Goal: Task Accomplishment & Management: Manage account settings

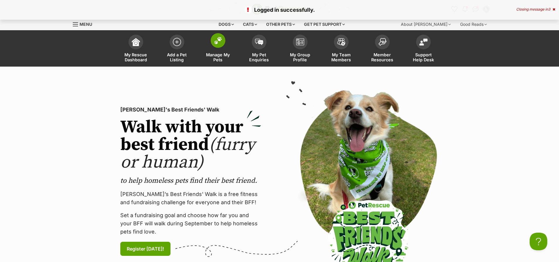
click at [222, 44] on img at bounding box center [218, 41] width 8 height 8
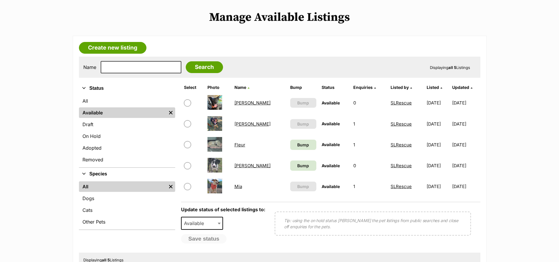
scroll to position [117, 0]
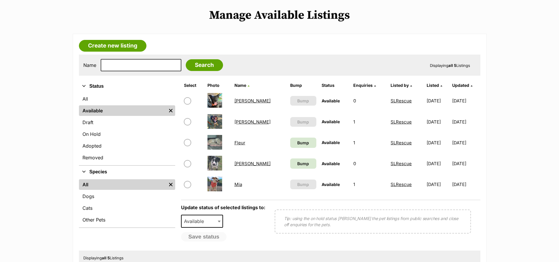
click at [187, 165] on input "checkbox" at bounding box center [187, 163] width 7 height 7
checkbox input "true"
click at [203, 225] on span "Available" at bounding box center [196, 221] width 28 height 8
select select "rehomed"
click at [211, 237] on button "Save status" at bounding box center [204, 237] width 46 height 10
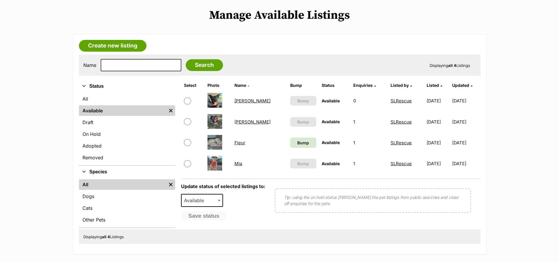
click at [93, 134] on link "On Hold" at bounding box center [127, 134] width 96 height 11
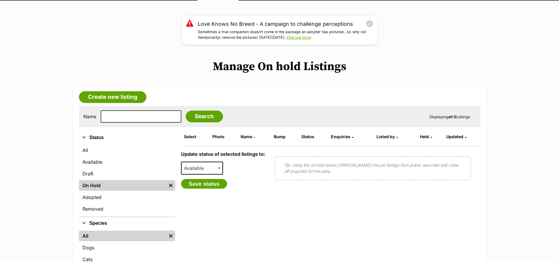
scroll to position [29, 0]
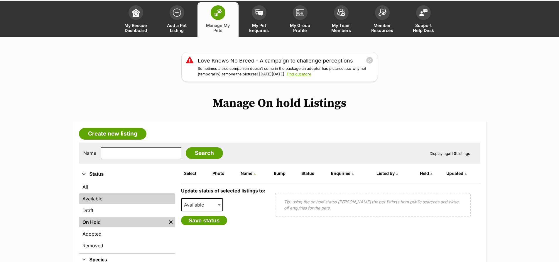
click at [90, 197] on link "Available" at bounding box center [127, 198] width 96 height 11
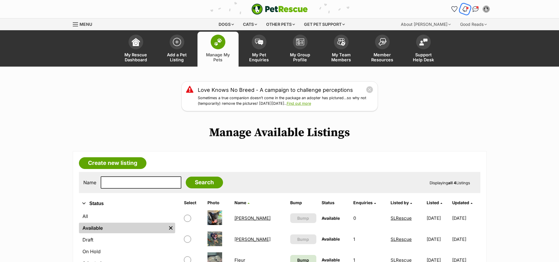
click at [464, 7] on img "Notifications" at bounding box center [464, 9] width 6 height 7
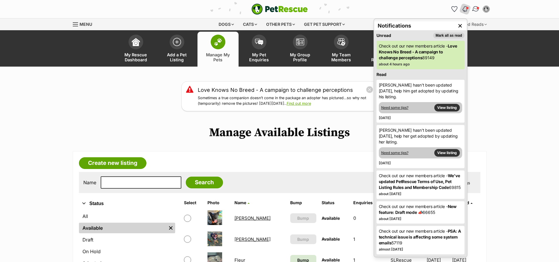
click at [476, 7] on span "Conversations" at bounding box center [477, 7] width 3 height 3
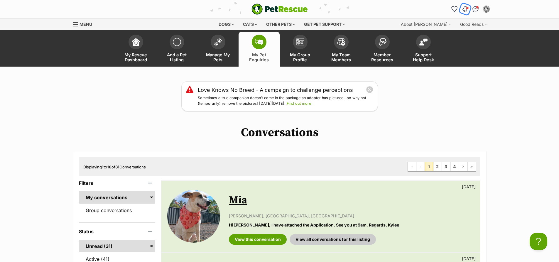
click at [465, 8] on img "Notifications" at bounding box center [464, 9] width 6 height 7
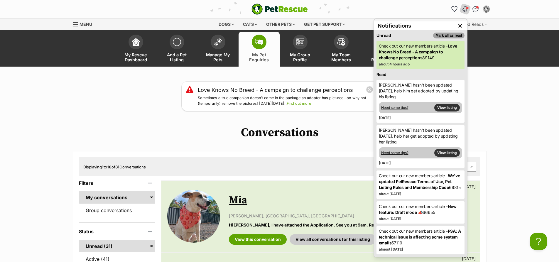
click at [453, 34] on button "Mark all as read" at bounding box center [448, 36] width 31 height 6
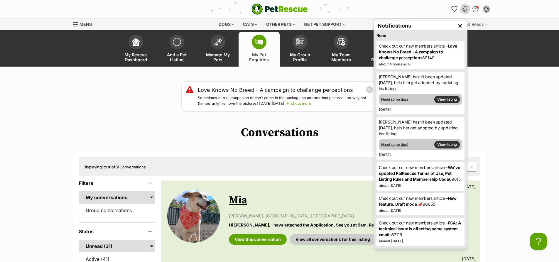
click at [492, 90] on div "Love Knows No Breed - A campaign to challenge perceptions Sometimes a true comp…" at bounding box center [279, 96] width 559 height 30
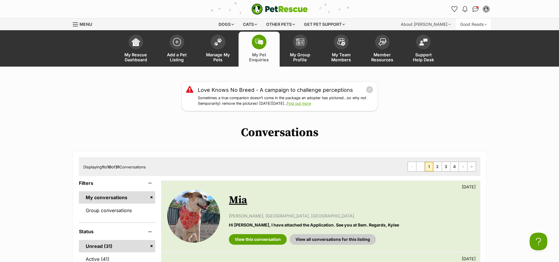
drag, startPoint x: 475, startPoint y: 9, endPoint x: 479, endPoint y: 22, distance: 14.3
click at [475, 9] on img "Conversations" at bounding box center [475, 9] width 6 height 6
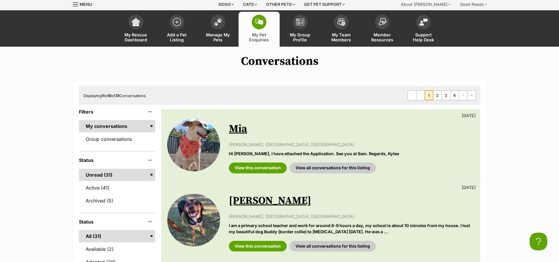
scroll to position [29, 0]
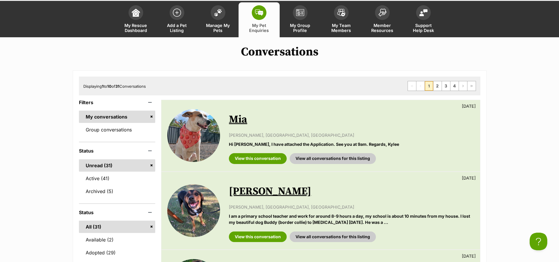
click at [154, 164] on link "Unread (31)" at bounding box center [117, 165] width 77 height 12
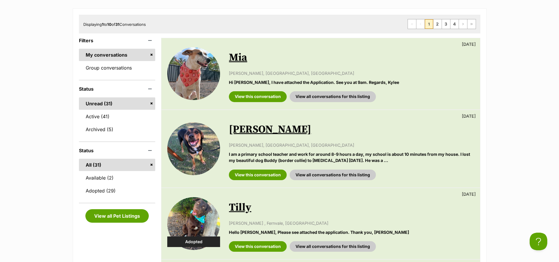
scroll to position [117, 0]
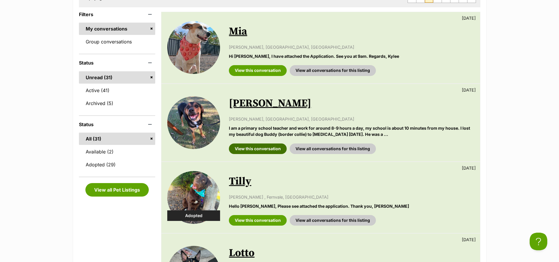
click at [256, 148] on link "View this conversation" at bounding box center [258, 148] width 58 height 11
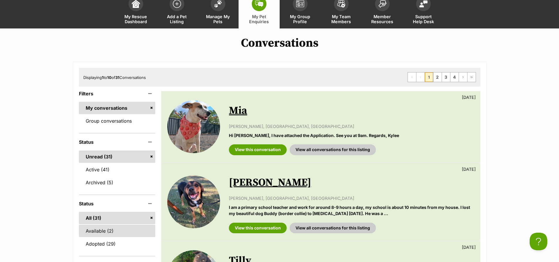
scroll to position [29, 0]
